Goal: Navigation & Orientation: Find specific page/section

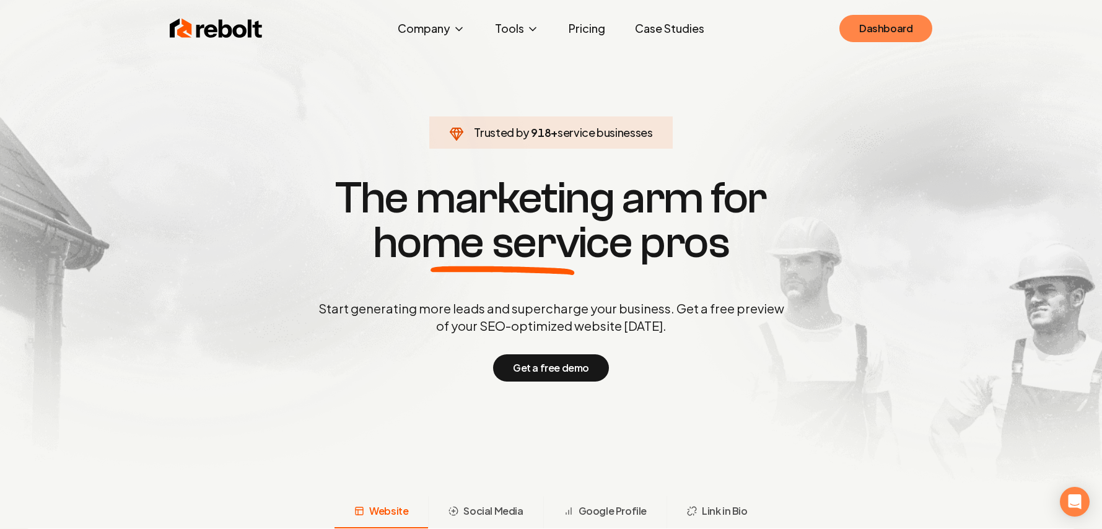
click at [902, 20] on link "Dashboard" at bounding box center [885, 28] width 93 height 27
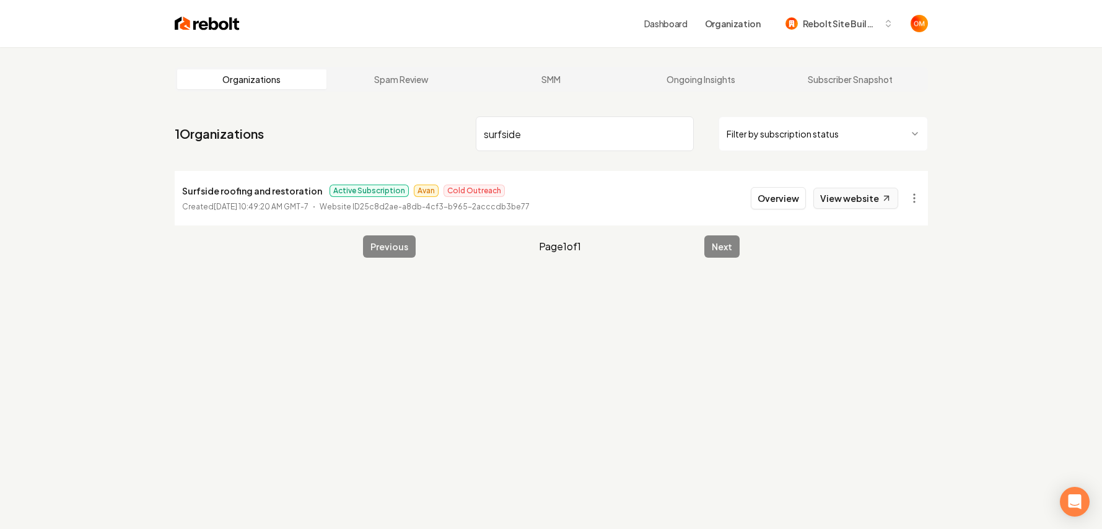
type input "surfside"
click at [838, 198] on link "View website" at bounding box center [855, 198] width 85 height 21
